Goal: Information Seeking & Learning: Find specific fact

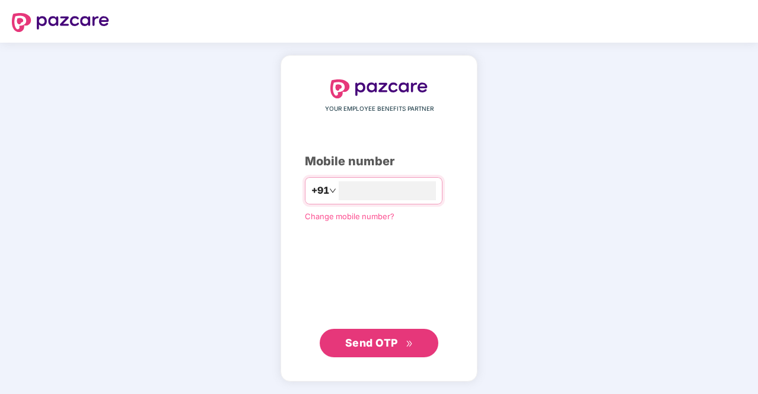
type input "**********"
click at [367, 343] on span "Send OTP" at bounding box center [371, 342] width 53 height 12
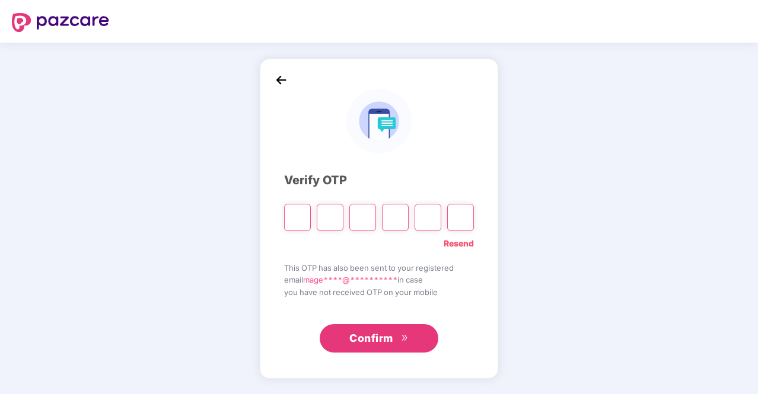
type input "*"
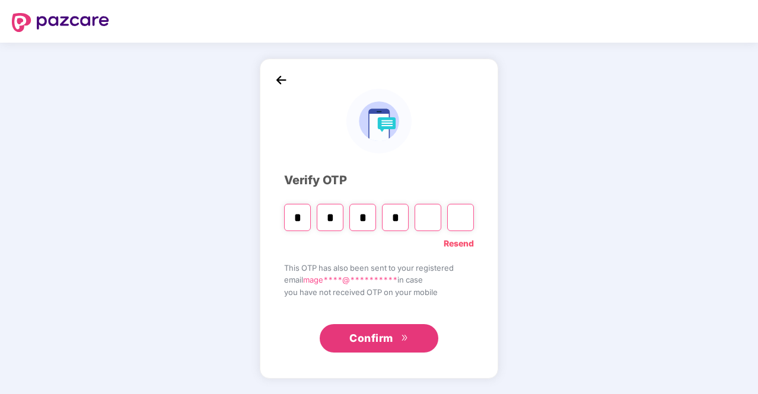
type input "*"
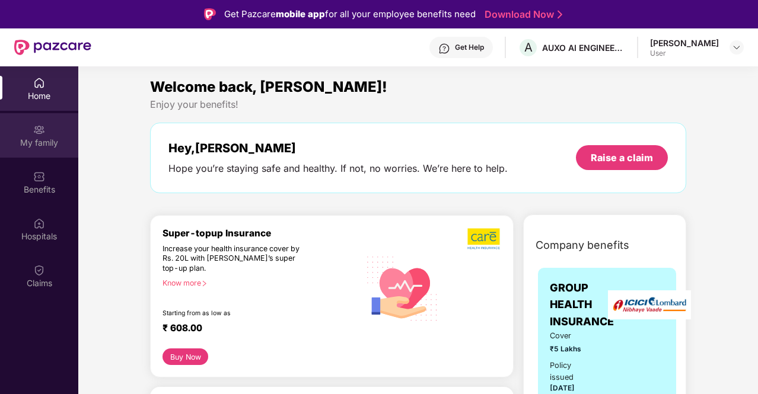
click at [15, 144] on div "My family" at bounding box center [39, 143] width 78 height 12
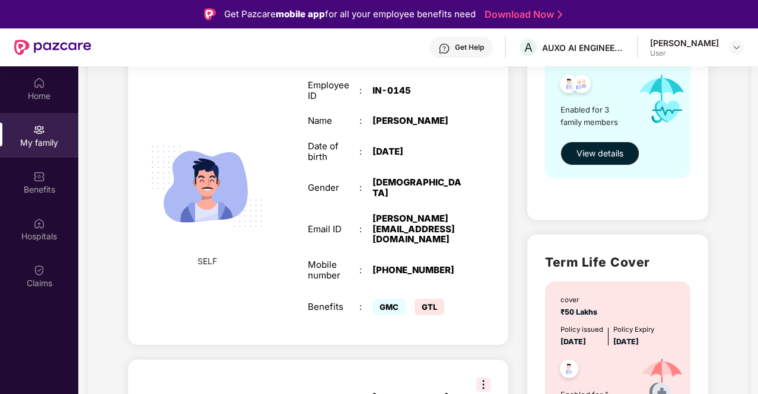
scroll to position [201, 0]
click at [384, 298] on span "GMC" at bounding box center [388, 306] width 33 height 17
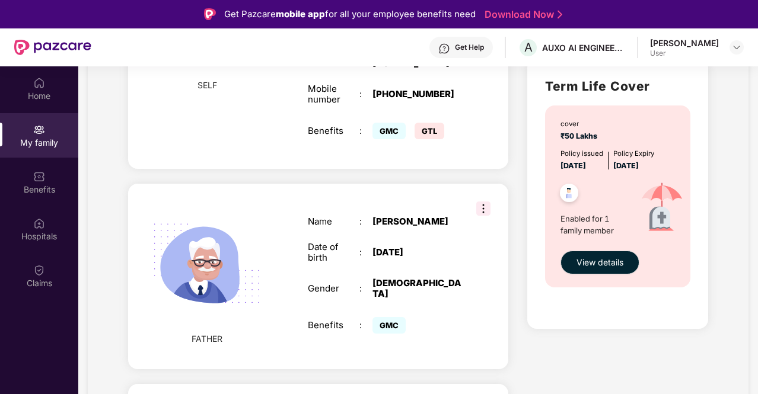
scroll to position [512, 0]
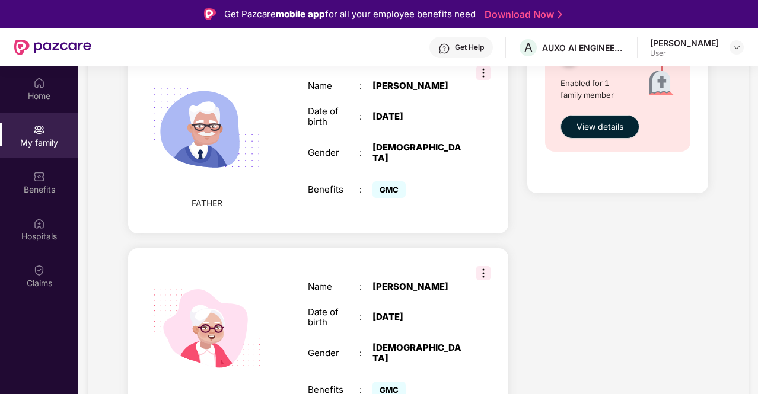
click at [396, 382] on span "GMC" at bounding box center [388, 390] width 33 height 17
click at [484, 266] on img at bounding box center [483, 273] width 14 height 14
click at [553, 228] on div "Health Cover cover ₹5 Lakhs Policy issued [DATE] Policy Expiry [DATE] Enabled f…" at bounding box center [617, 38] width 199 height 821
click at [28, 183] on div "Benefits" at bounding box center [39, 182] width 78 height 44
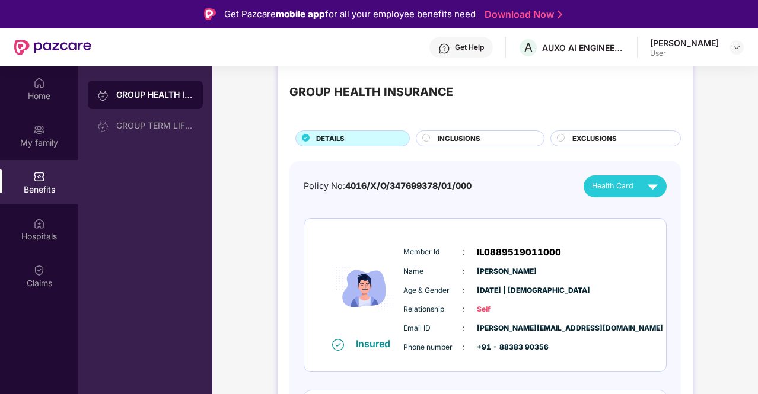
scroll to position [20, 0]
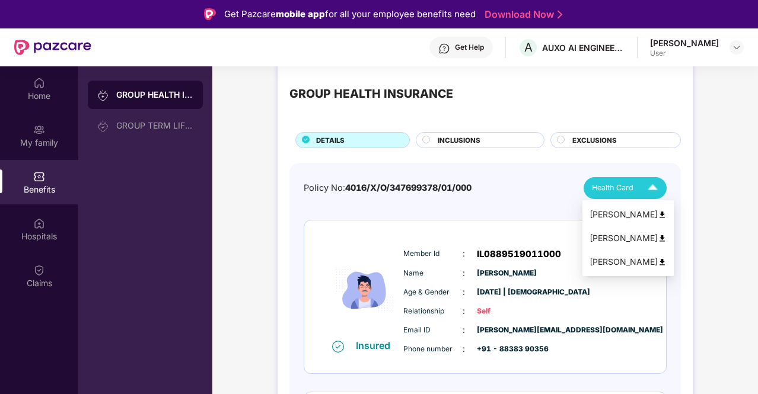
click at [636, 186] on div "Health Card" at bounding box center [627, 188] width 71 height 21
click at [479, 137] on span "INCLUSIONS" at bounding box center [459, 140] width 43 height 11
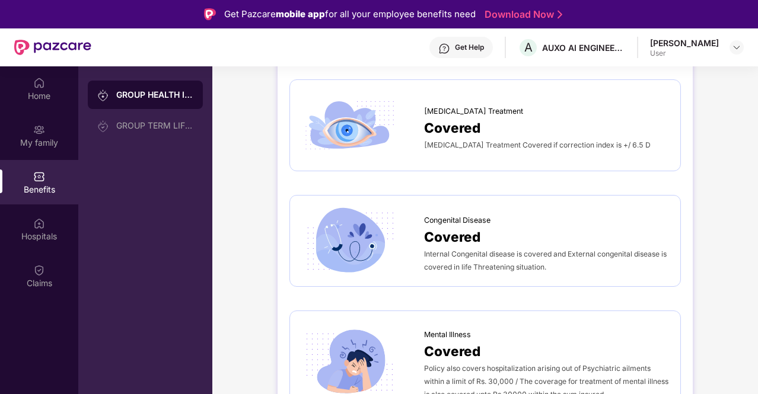
scroll to position [66, 0]
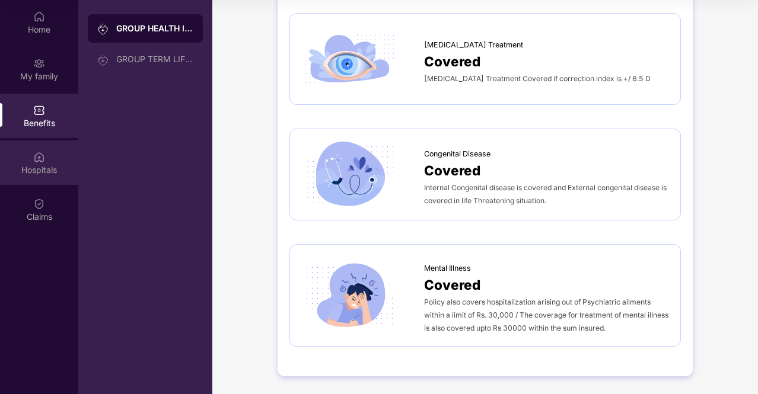
click at [53, 177] on div "Hospitals" at bounding box center [39, 163] width 78 height 44
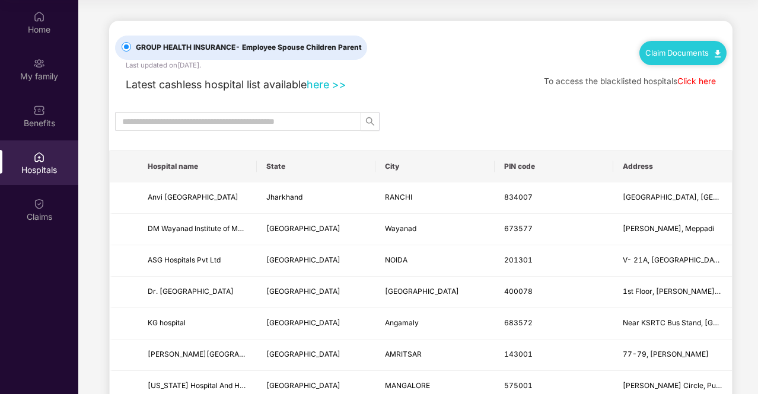
click at [181, 124] on input "text" at bounding box center [233, 121] width 222 height 13
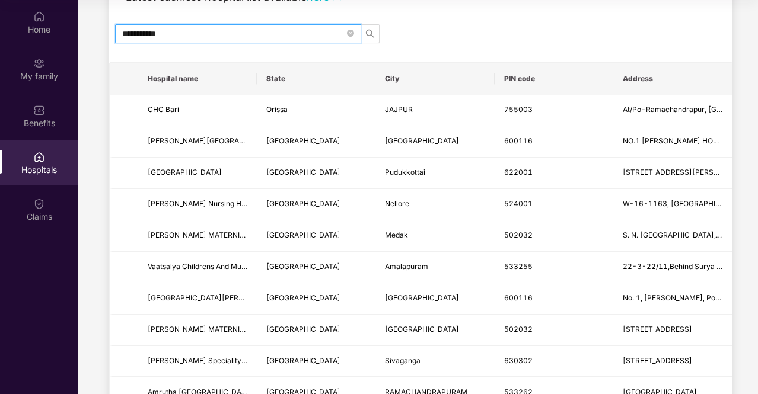
scroll to position [89, 0]
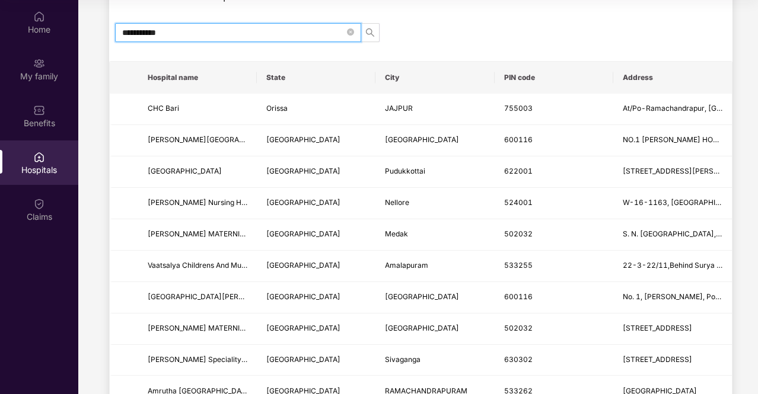
type input "**********"
click at [668, 79] on span "Address" at bounding box center [673, 77] width 100 height 9
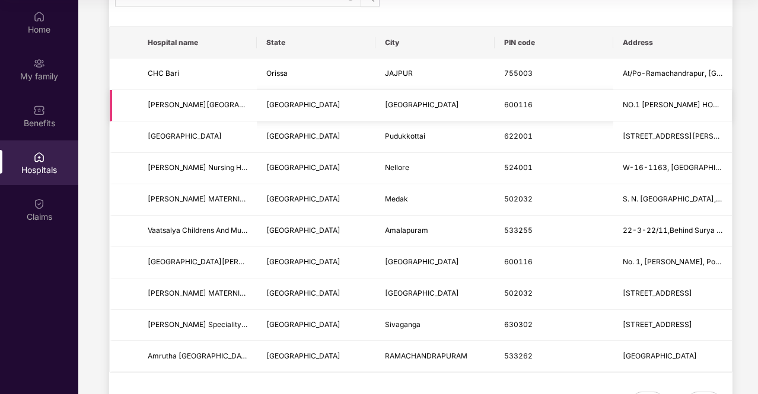
scroll to position [0, 0]
